Goal: Task Accomplishment & Management: Use online tool/utility

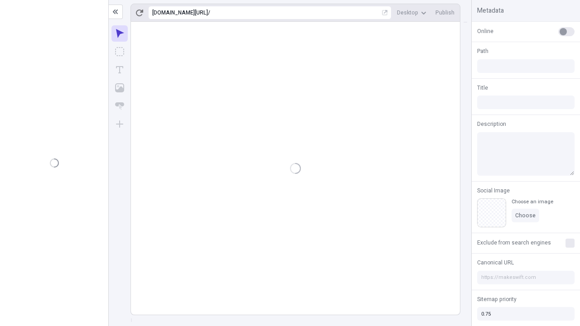
type input "/deep-link-acidus"
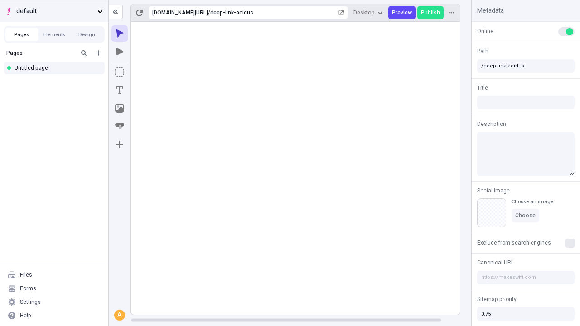
click at [54, 11] on span "default" at bounding box center [55, 11] width 78 height 10
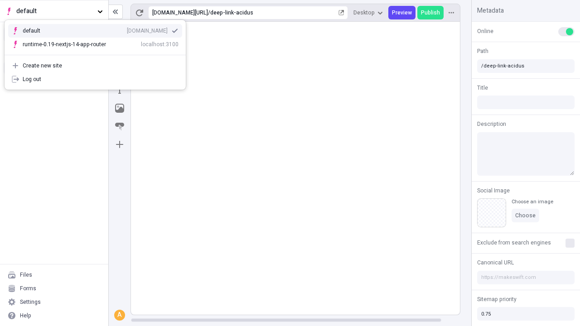
click at [127, 29] on div "qee9k4dy7d.staging.makeswift.site" at bounding box center [147, 30] width 41 height 7
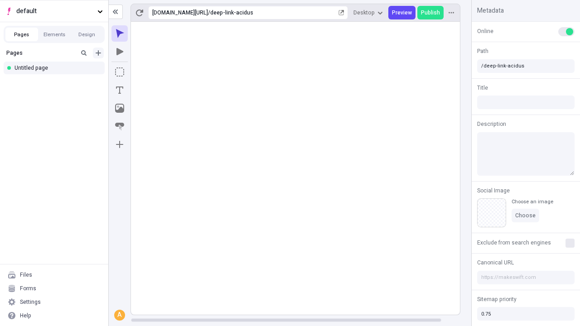
click at [98, 53] on icon "Add new" at bounding box center [98, 52] width 5 height 5
click at [57, 83] on div "Blank page" at bounding box center [56, 83] width 87 height 14
type input "/page"
